Goal: Navigation & Orientation: Find specific page/section

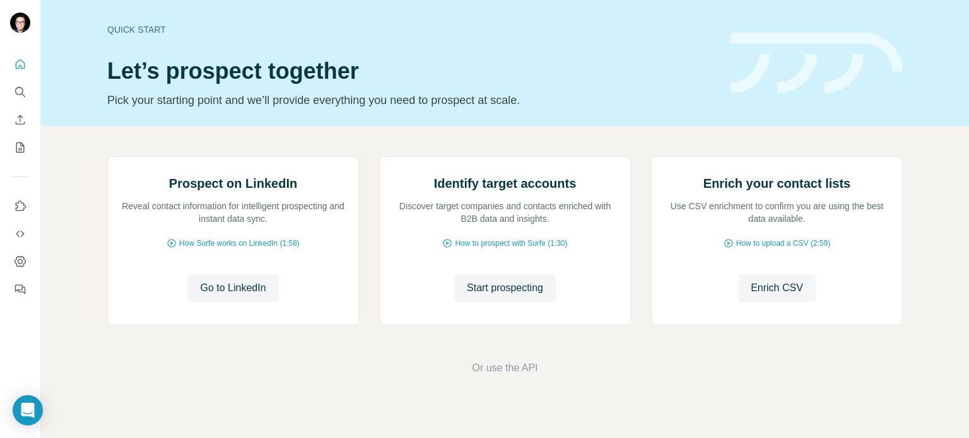
scroll to position [106, 0]
click at [23, 69] on icon "Quick start" at bounding box center [20, 64] width 13 height 13
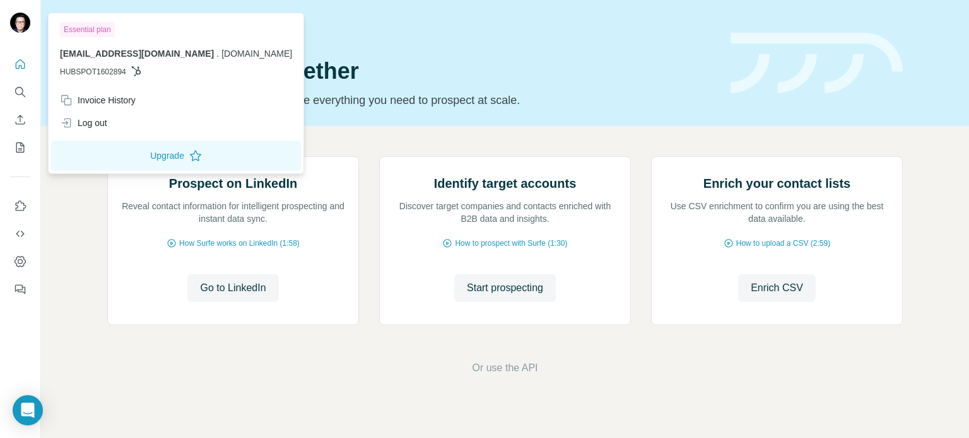
click at [23, 23] on img at bounding box center [20, 23] width 20 height 20
click at [477, 62] on h1 "Let’s prospect together" at bounding box center [411, 71] width 608 height 25
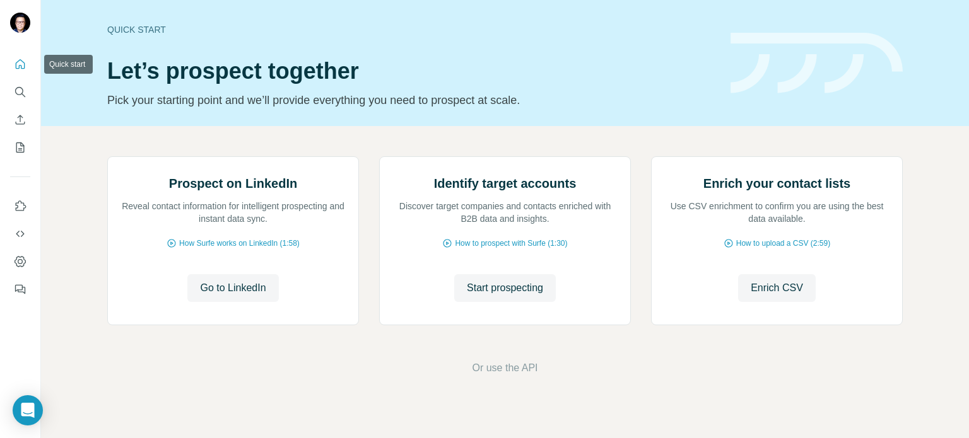
click at [21, 65] on icon "Quick start" at bounding box center [20, 64] width 13 height 13
click at [20, 146] on icon "My lists" at bounding box center [21, 147] width 6 height 8
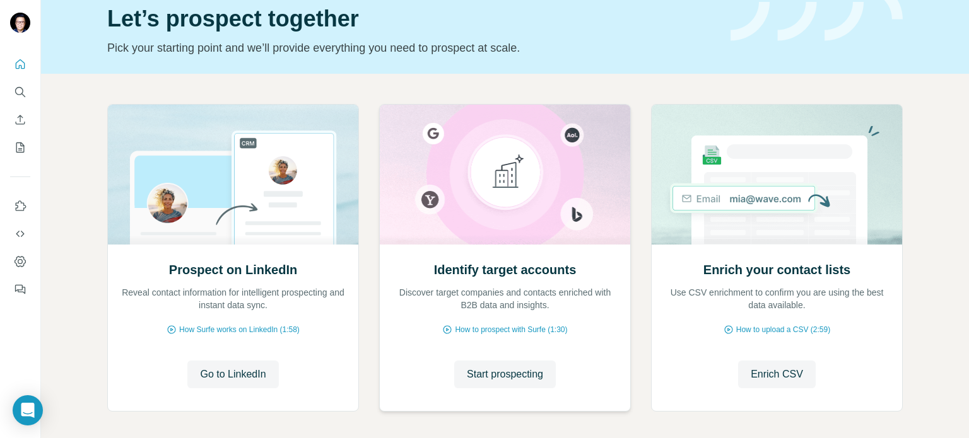
scroll to position [106, 0]
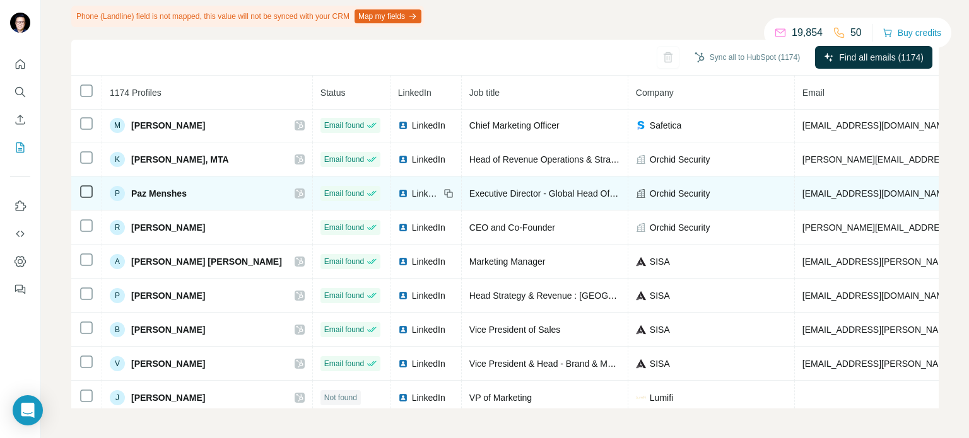
scroll to position [1060, 0]
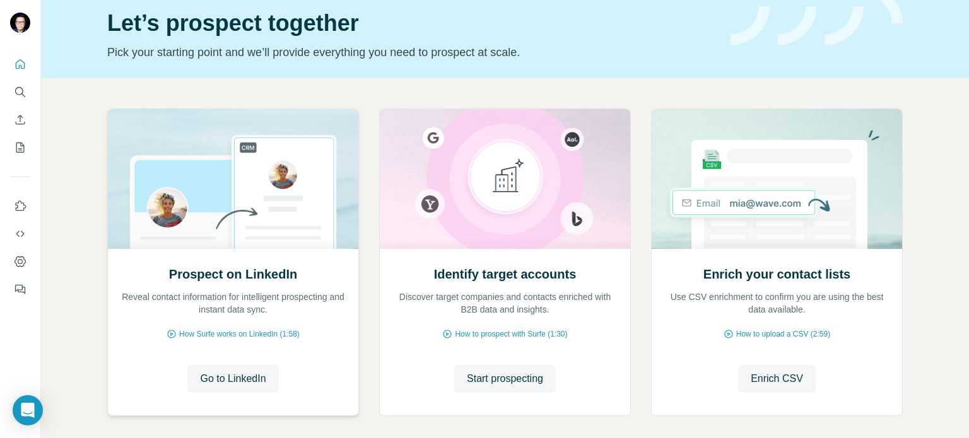
scroll to position [106, 0]
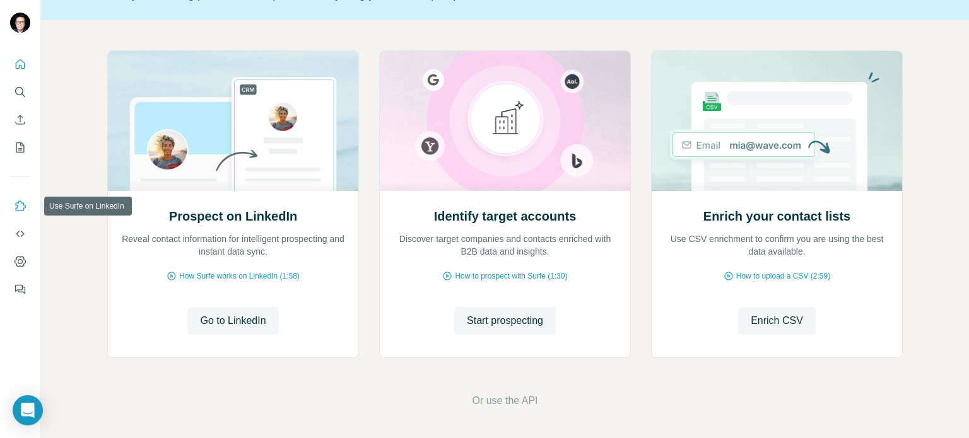
click at [23, 203] on icon "Use Surfe on LinkedIn" at bounding box center [21, 206] width 11 height 10
